Goal: Information Seeking & Learning: Learn about a topic

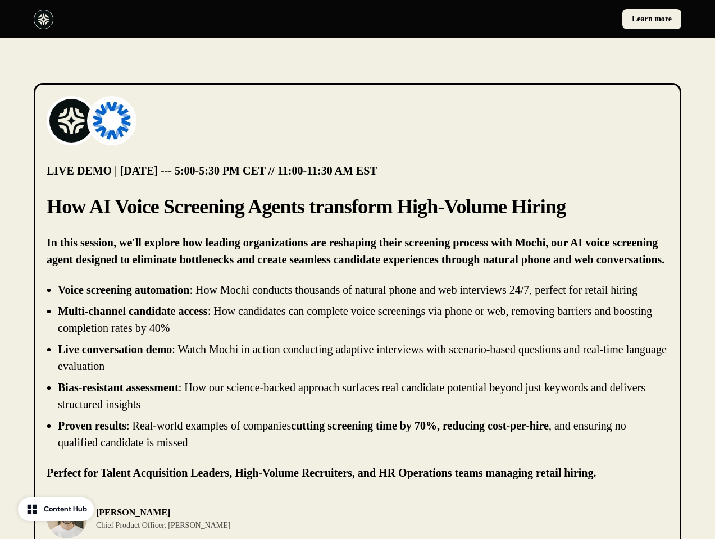
click at [357, 19] on div "Learn more" at bounding box center [357, 19] width 715 height 38
click at [193, 19] on div at bounding box center [193, 20] width 319 height 20
click at [522, 19] on div "Learn more" at bounding box center [521, 19] width 319 height 20
click at [71, 121] on img at bounding box center [71, 120] width 45 height 45
click at [112, 121] on img at bounding box center [111, 120] width 45 height 45
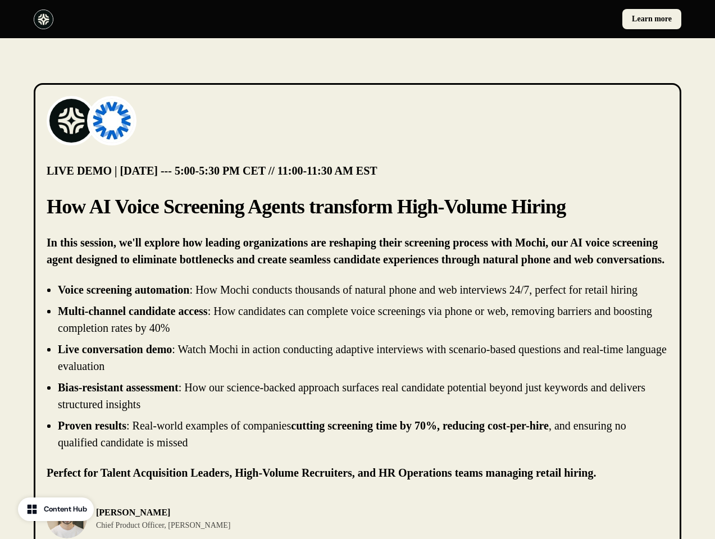
click at [357, 366] on li "Live conversation demo : Watch Mochi in action conducting adaptive interviews w…" at bounding box center [363, 358] width 610 height 34
click at [357, 518] on div "[PERSON_NAME] Chief Product Officer, [PERSON_NAME]" at bounding box center [358, 518] width 622 height 40
click at [199, 518] on div "[PERSON_NAME] Chief Product Officer, [PERSON_NAME]" at bounding box center [199, 518] width 304 height 40
click at [145, 518] on p "[PERSON_NAME]" at bounding box center [163, 512] width 134 height 13
click at [517, 518] on div at bounding box center [516, 518] width 304 height 40
